Goal: Find specific page/section: Find specific page/section

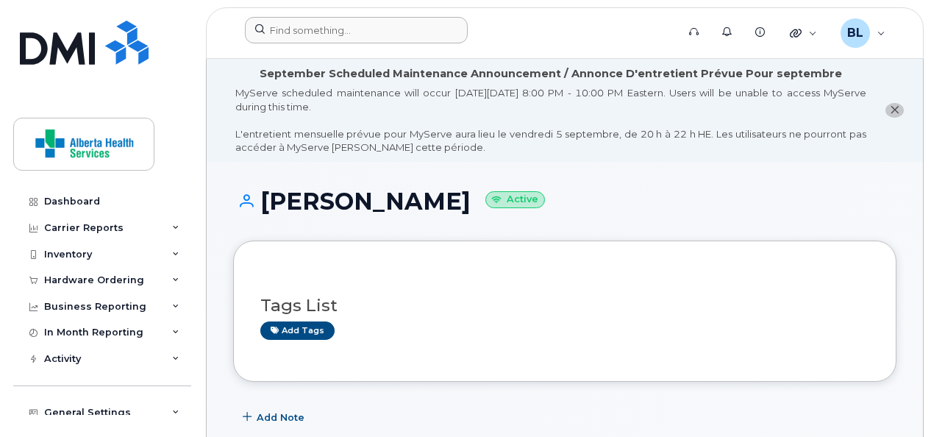
scroll to position [386, 0]
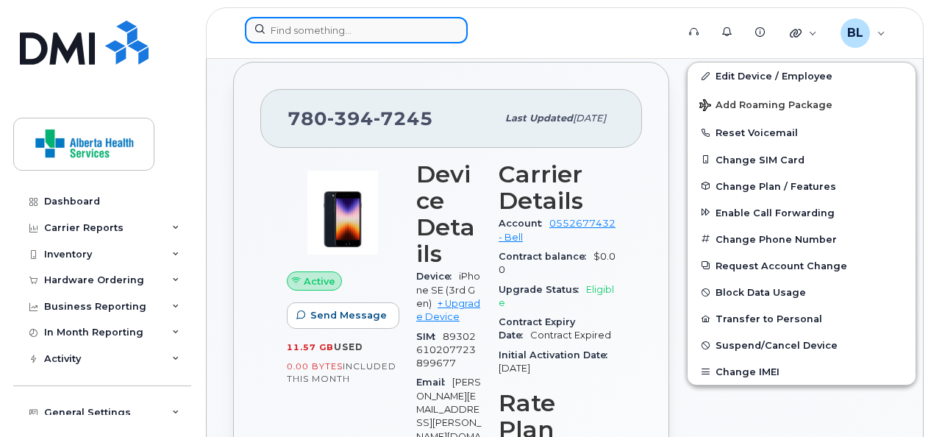
click at [307, 31] on input at bounding box center [356, 30] width 223 height 26
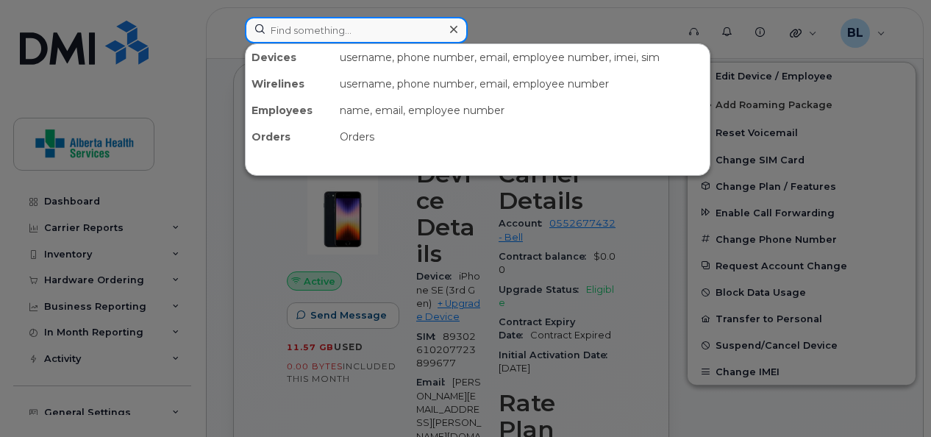
paste input "780-402-0698"
type input "780-402-0698"
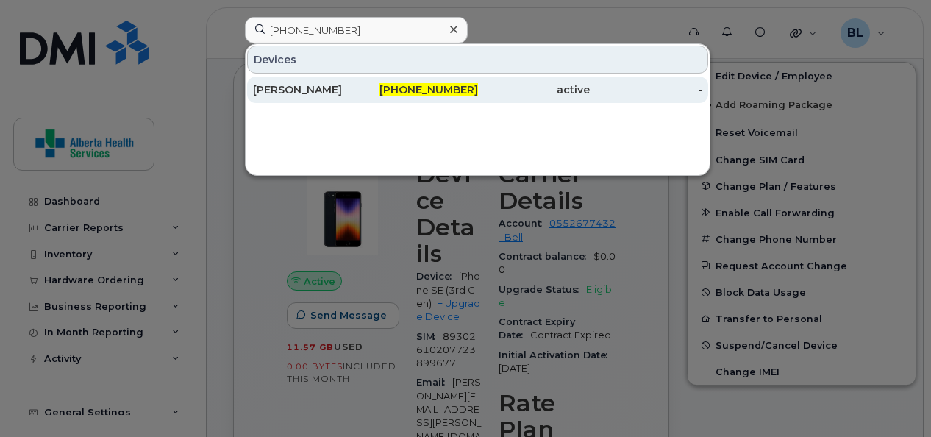
click at [265, 87] on div "[PERSON_NAME]" at bounding box center [309, 89] width 113 height 15
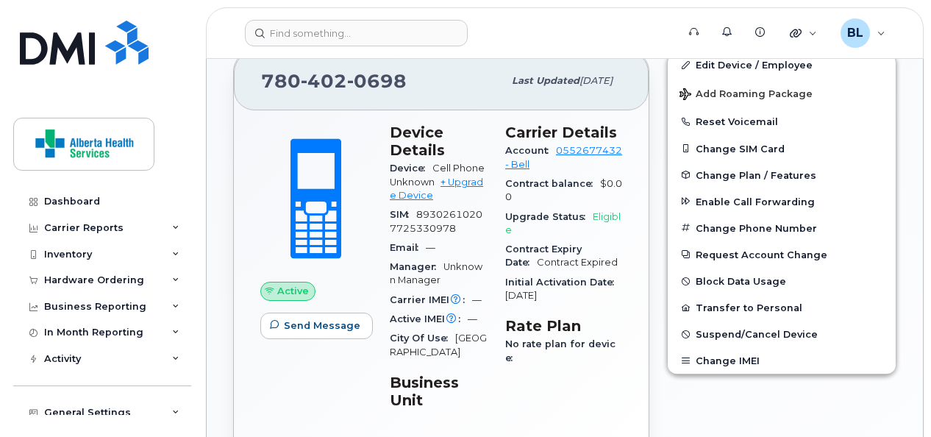
scroll to position [399, 0]
